Goal: Contribute content: Contribute content

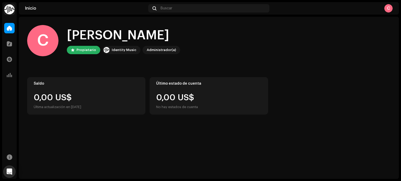
click at [388, 8] on div "C" at bounding box center [388, 8] width 8 height 8
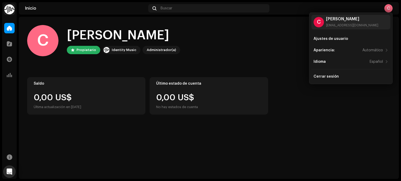
click at [268, 34] on div "[PERSON_NAME], , [PERSON_NAME] Identity Music Administrador(a)" at bounding box center [208, 40] width 363 height 31
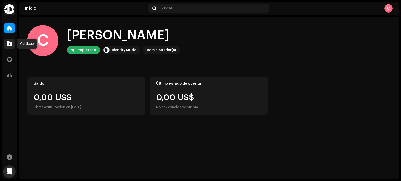
click at [6, 43] on div at bounding box center [9, 44] width 10 height 10
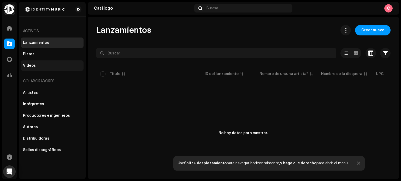
click at [26, 63] on div "Videos" at bounding box center [52, 66] width 63 height 10
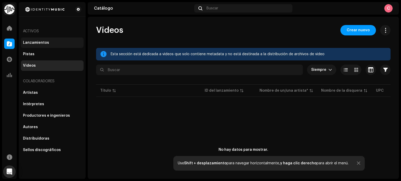
click at [48, 42] on div "Lanzamientos" at bounding box center [52, 43] width 58 height 4
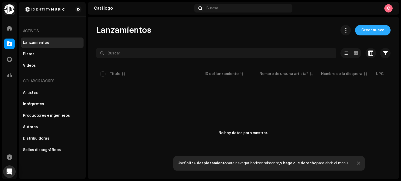
click at [366, 30] on span "Crear nuevo" at bounding box center [372, 30] width 23 height 10
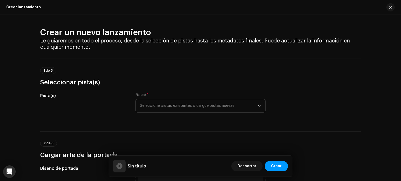
click at [192, 104] on span "Seleccione pistas existentes o cargue pistas nuevas" at bounding box center [198, 105] width 117 height 13
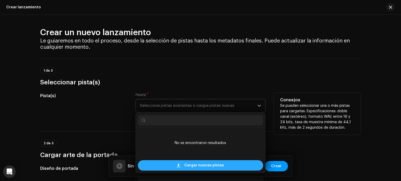
click at [201, 166] on span "Cargar nuevas pistas" at bounding box center [204, 165] width 40 height 10
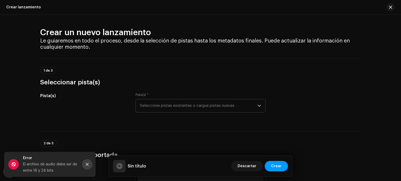
click at [85, 163] on button "Close" at bounding box center [87, 164] width 10 height 10
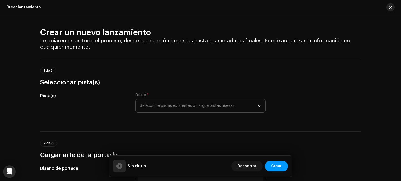
click at [390, 6] on span "button" at bounding box center [390, 7] width 3 height 4
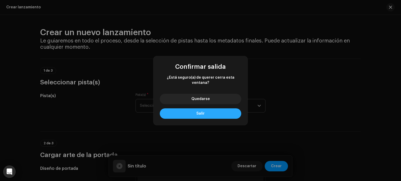
click at [202, 112] on span "Salir" at bounding box center [200, 114] width 8 height 4
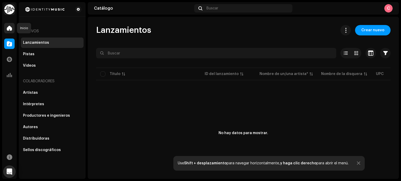
click at [8, 29] on span at bounding box center [9, 28] width 5 height 4
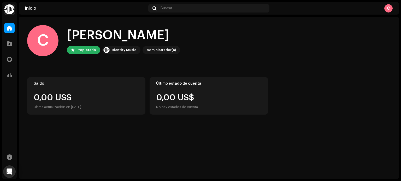
click at [127, 50] on div "Identity Music" at bounding box center [124, 50] width 25 height 6
click at [9, 40] on div at bounding box center [9, 44] width 10 height 10
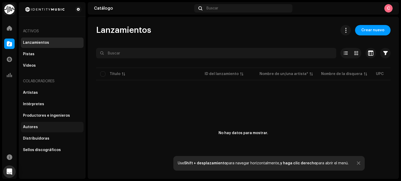
click at [43, 126] on div "Autores" at bounding box center [52, 127] width 58 height 4
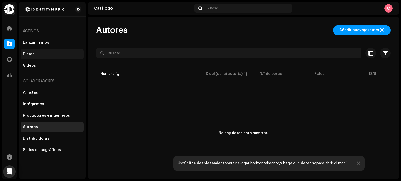
click at [45, 52] on div "Pistas" at bounding box center [52, 54] width 58 height 4
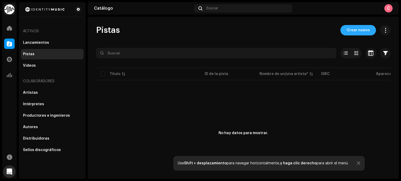
click at [366, 30] on button "Crear nuevo" at bounding box center [357, 30] width 35 height 10
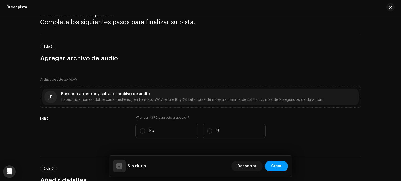
scroll to position [7, 0]
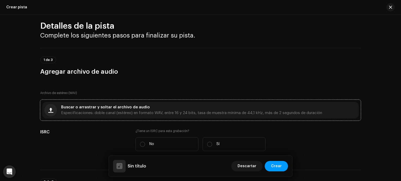
click at [138, 112] on span "Especificaciones: doble canal (estéreo) en formato WAV, entre 16 y 24 bits, tas…" at bounding box center [191, 113] width 261 height 4
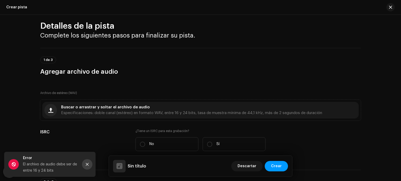
click at [87, 164] on icon "Close" at bounding box center [87, 164] width 3 height 3
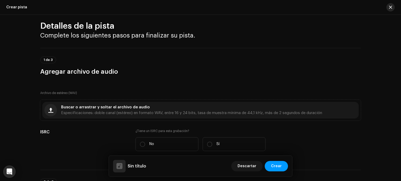
click at [390, 8] on span "button" at bounding box center [390, 7] width 3 height 4
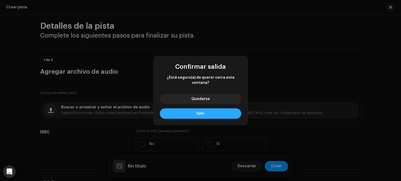
click at [207, 111] on button "Salir" at bounding box center [200, 114] width 81 height 10
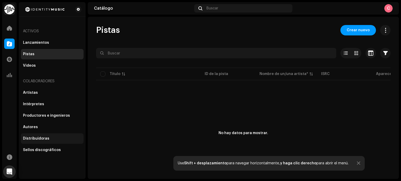
click at [38, 139] on div "Distribuidoras" at bounding box center [36, 139] width 26 height 4
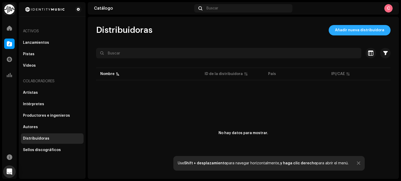
click at [361, 31] on span "Añadir nueva distribuidora" at bounding box center [359, 30] width 49 height 10
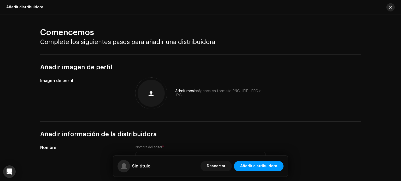
click at [392, 6] on button "button" at bounding box center [390, 7] width 8 height 8
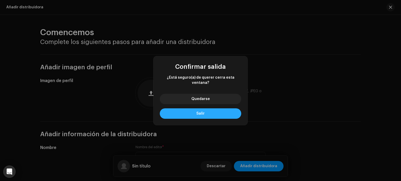
click at [203, 115] on button "Salir" at bounding box center [200, 114] width 81 height 10
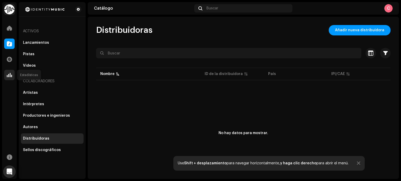
click at [9, 74] on span at bounding box center [9, 75] width 5 height 4
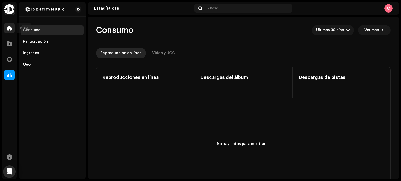
click at [9, 32] on div at bounding box center [9, 28] width 10 height 10
